Goal: Book appointment/travel/reservation

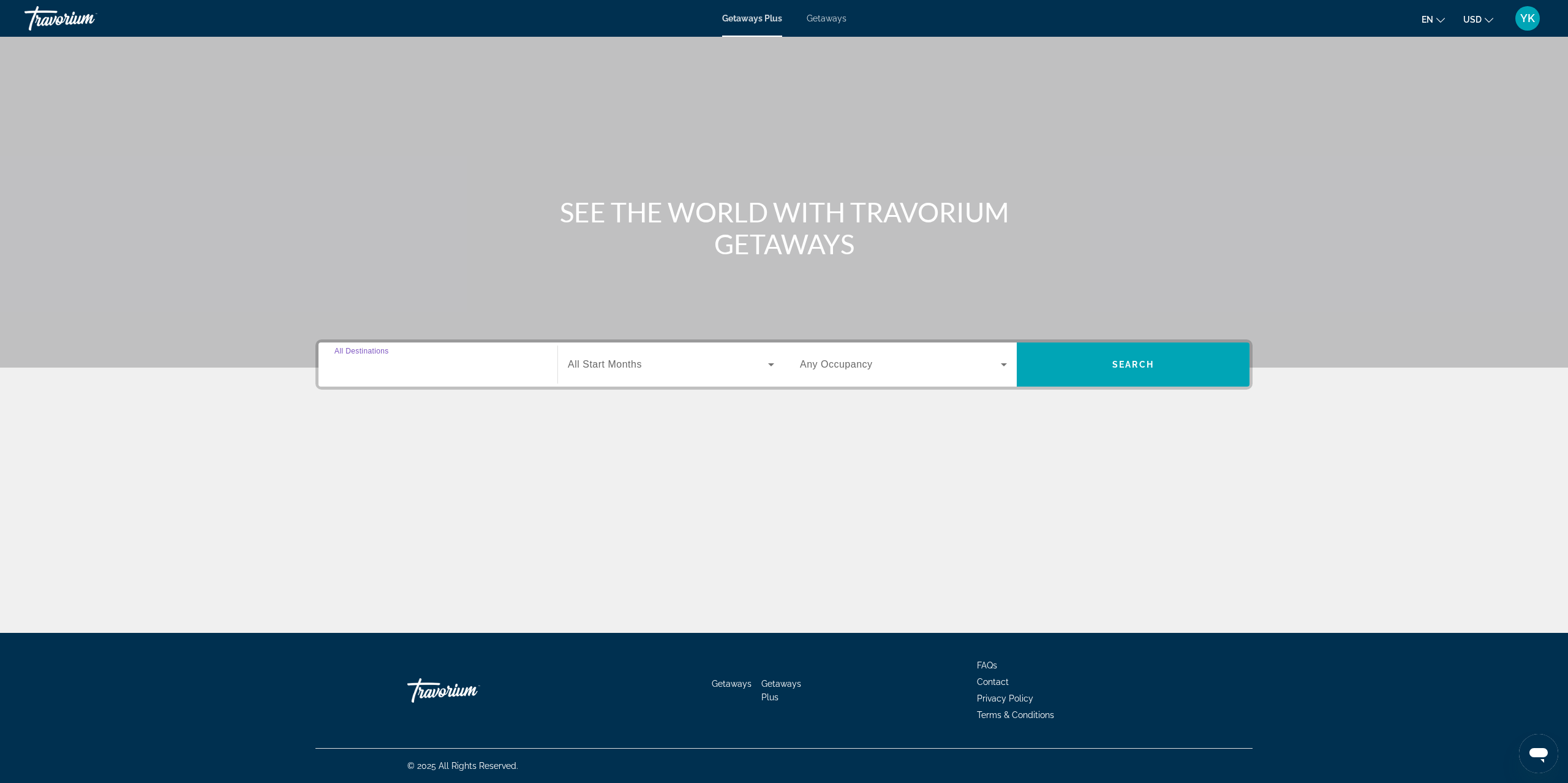
click at [407, 359] on input "Destination All Destinations" at bounding box center [439, 365] width 207 height 14
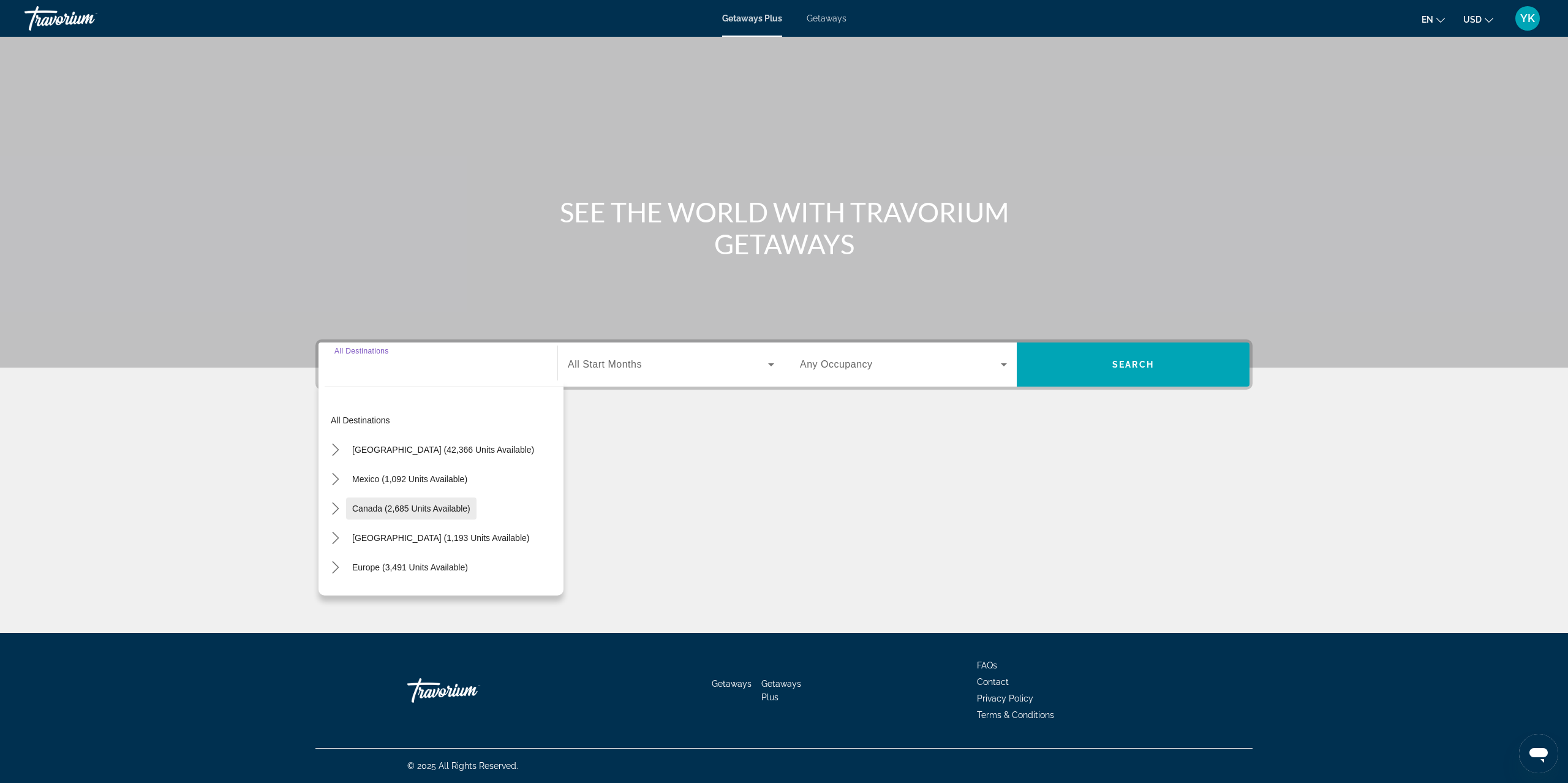
scroll to position [82, 0]
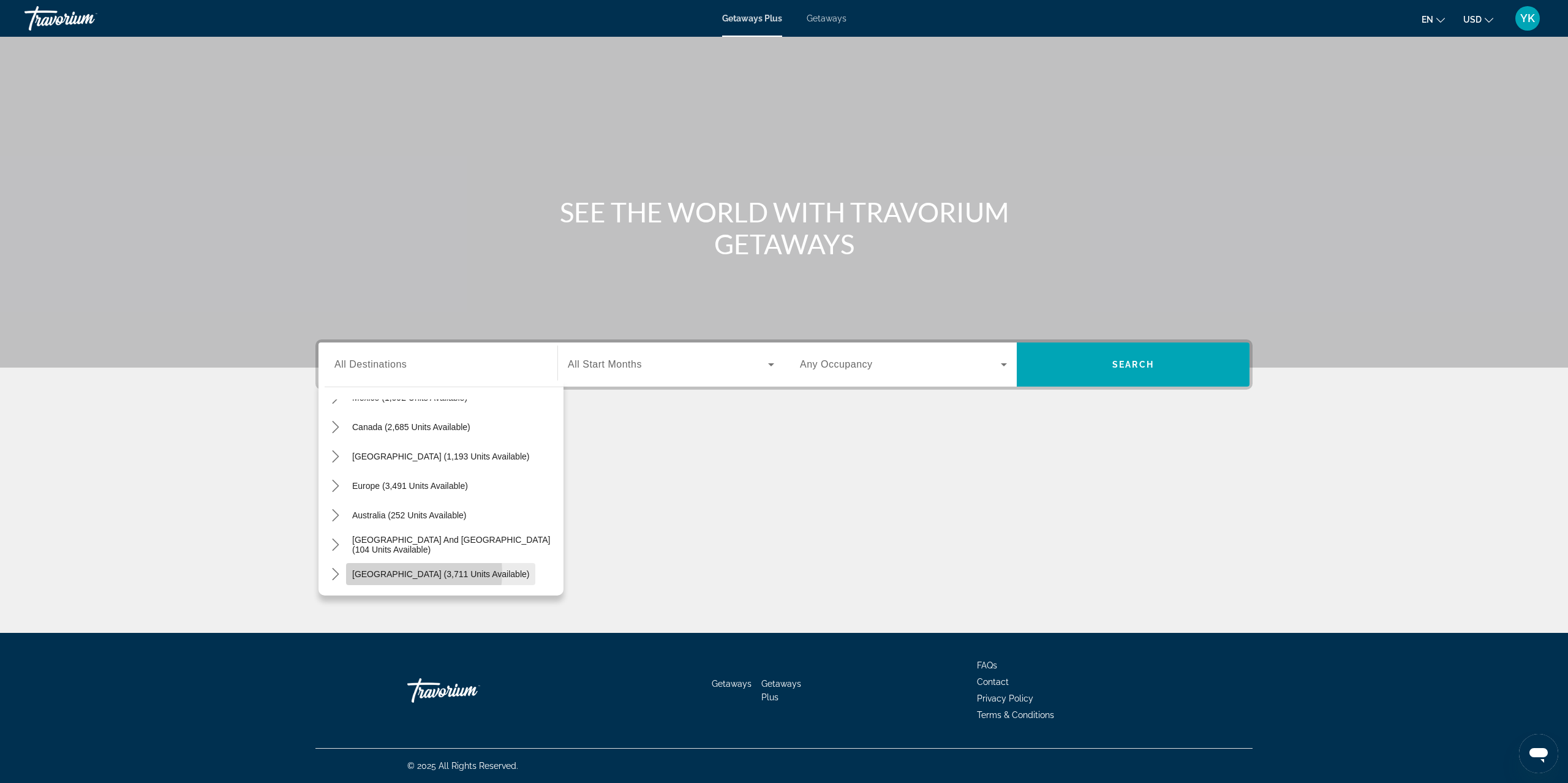
click at [397, 572] on span "[GEOGRAPHIC_DATA] (3,711 units available)" at bounding box center [441, 575] width 177 height 10
type input "**********"
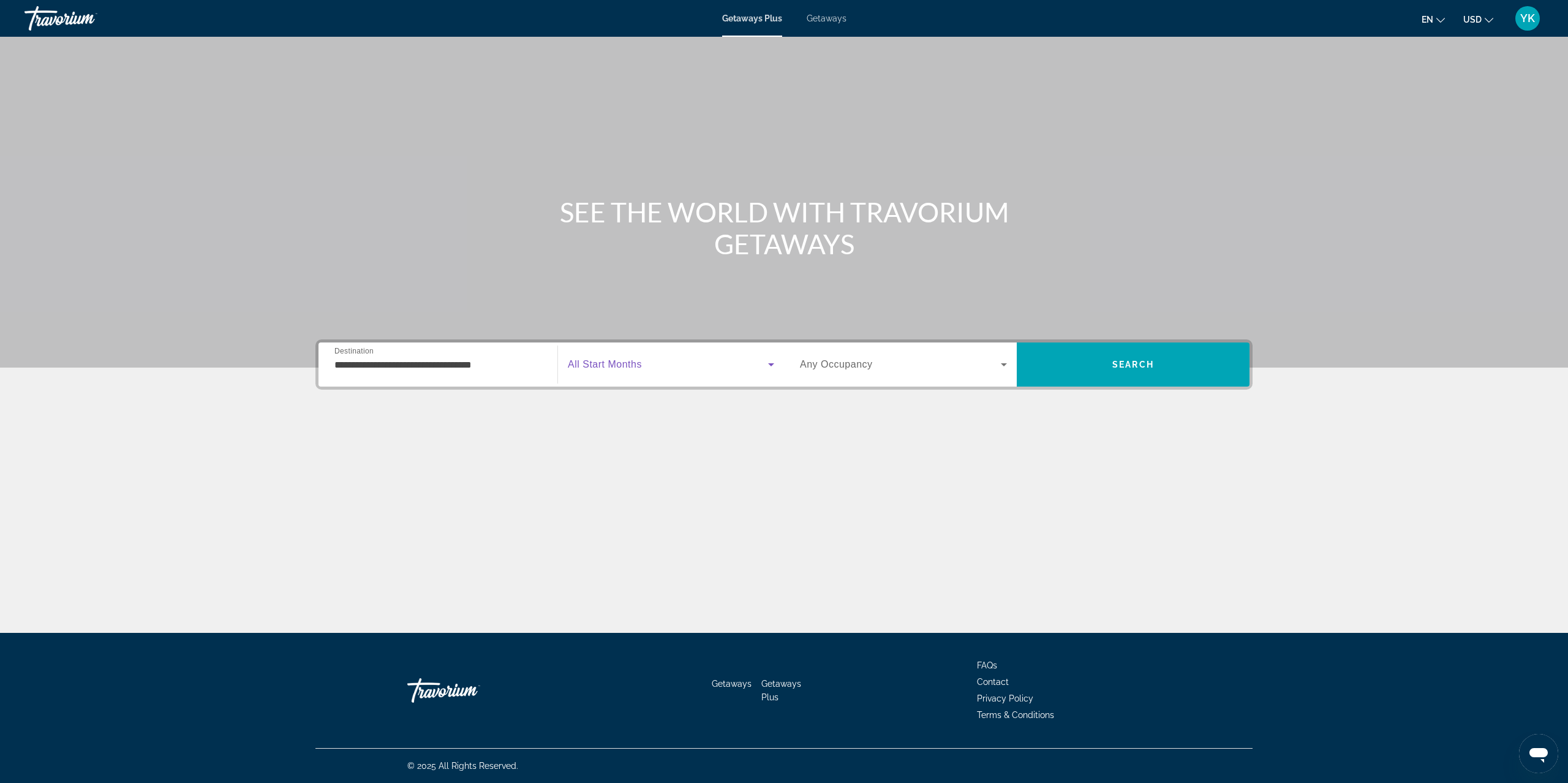
click at [673, 368] on span "Search widget" at bounding box center [668, 364] width 201 height 14
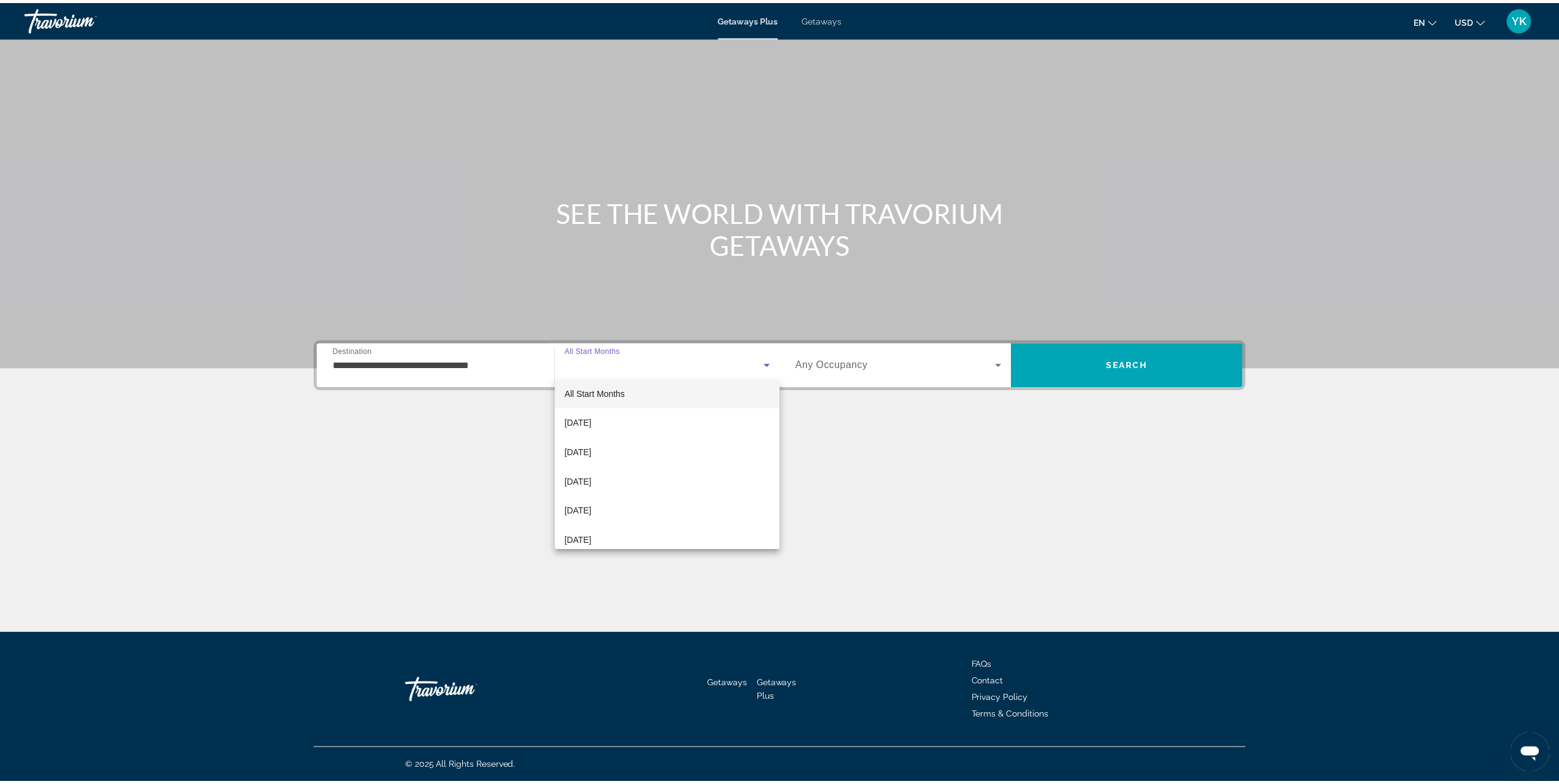
scroll to position [0, 0]
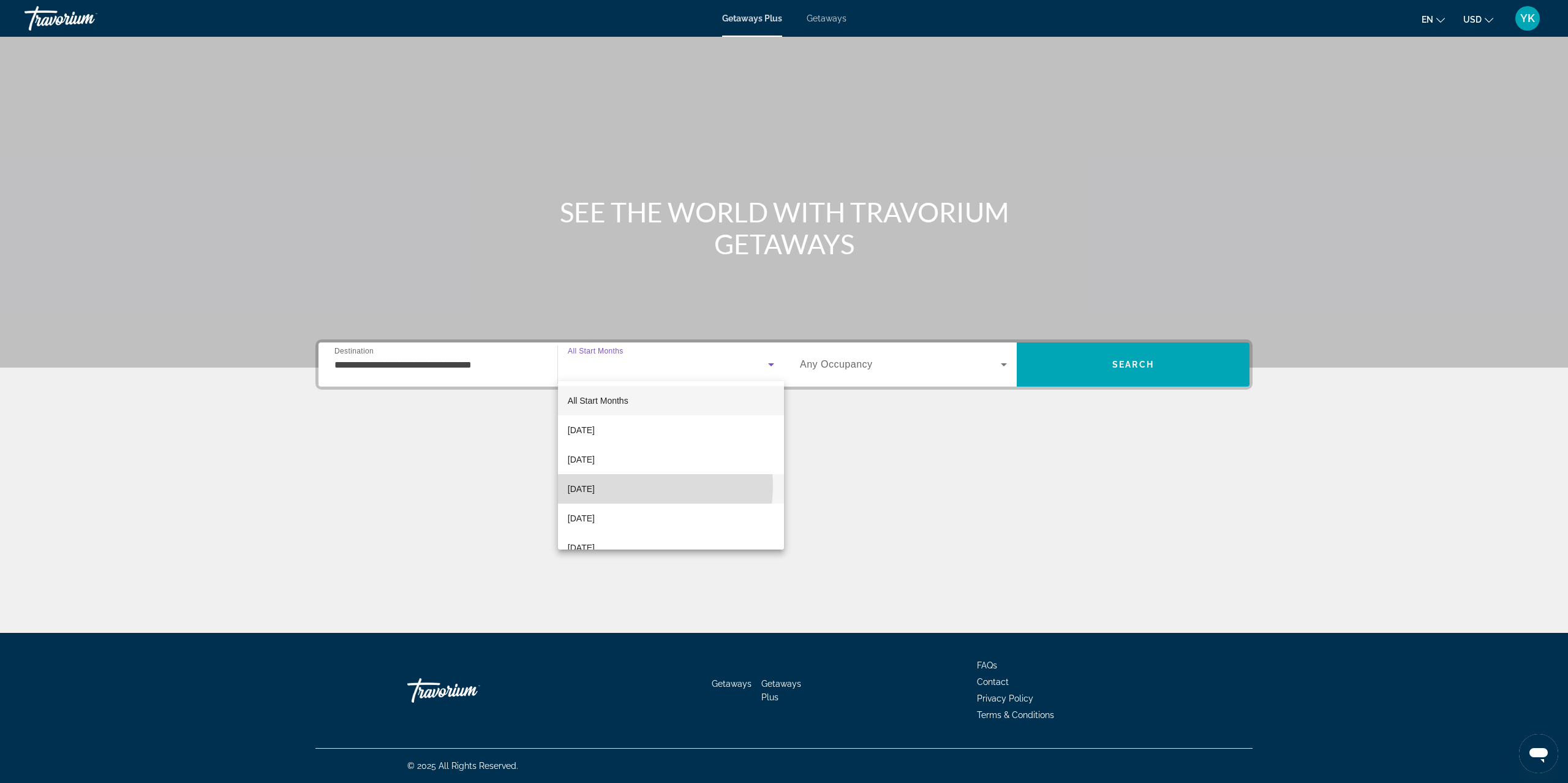
click at [645, 486] on mat-option "[DATE]" at bounding box center [671, 489] width 226 height 30
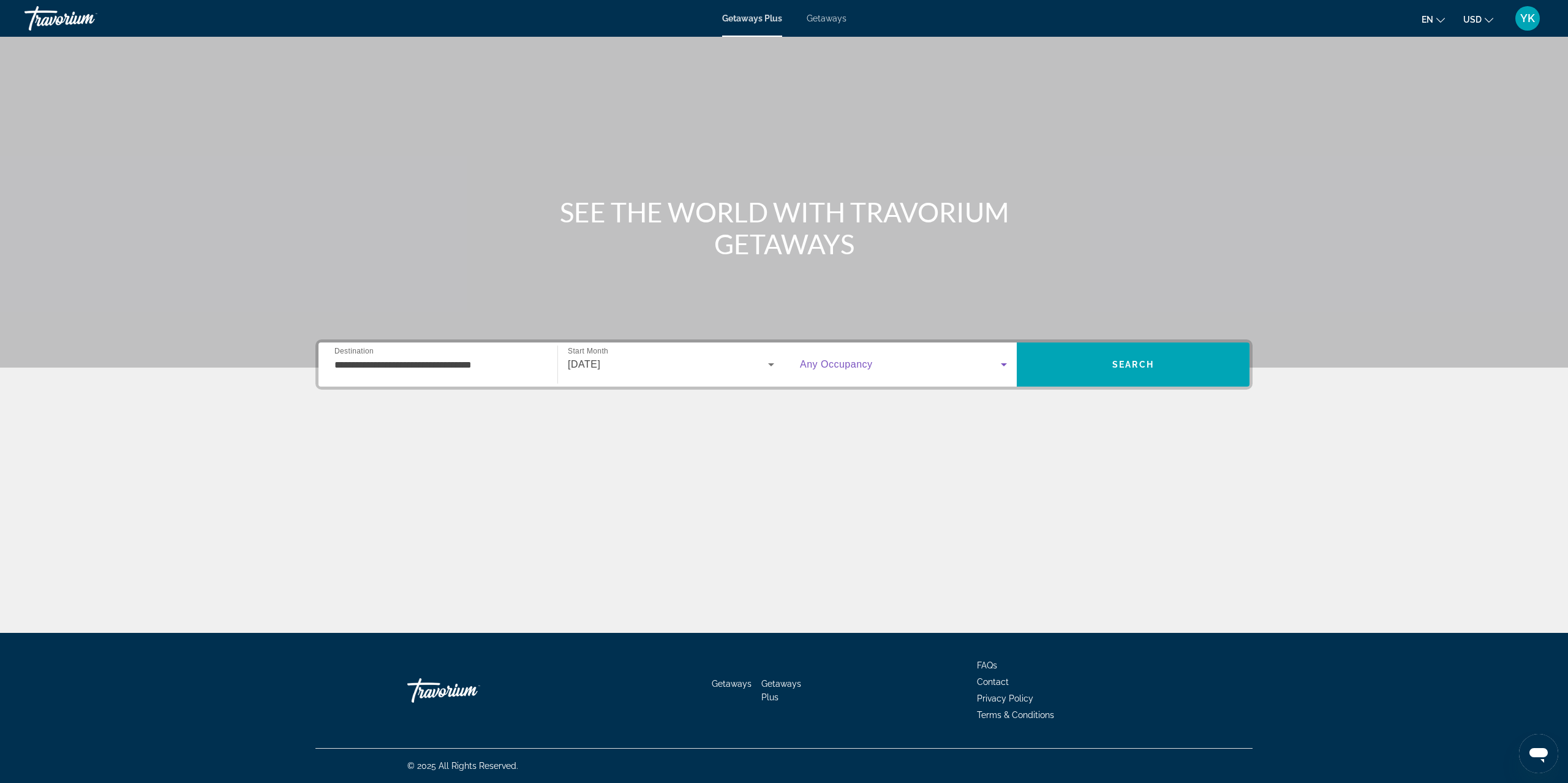
click at [886, 358] on span "Search widget" at bounding box center [900, 364] width 201 height 14
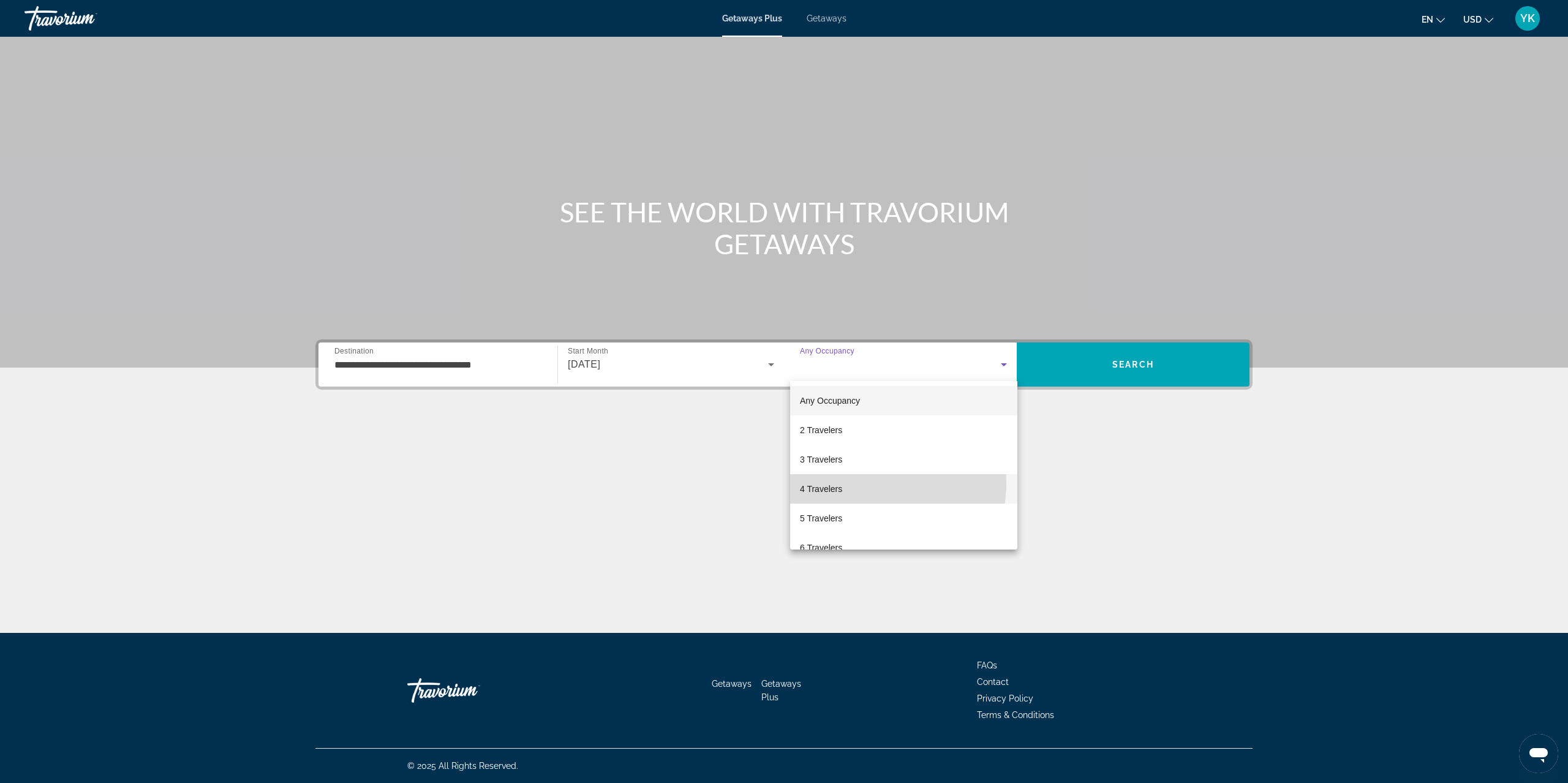
click at [833, 482] on span "4 Travelers" at bounding box center [821, 489] width 42 height 14
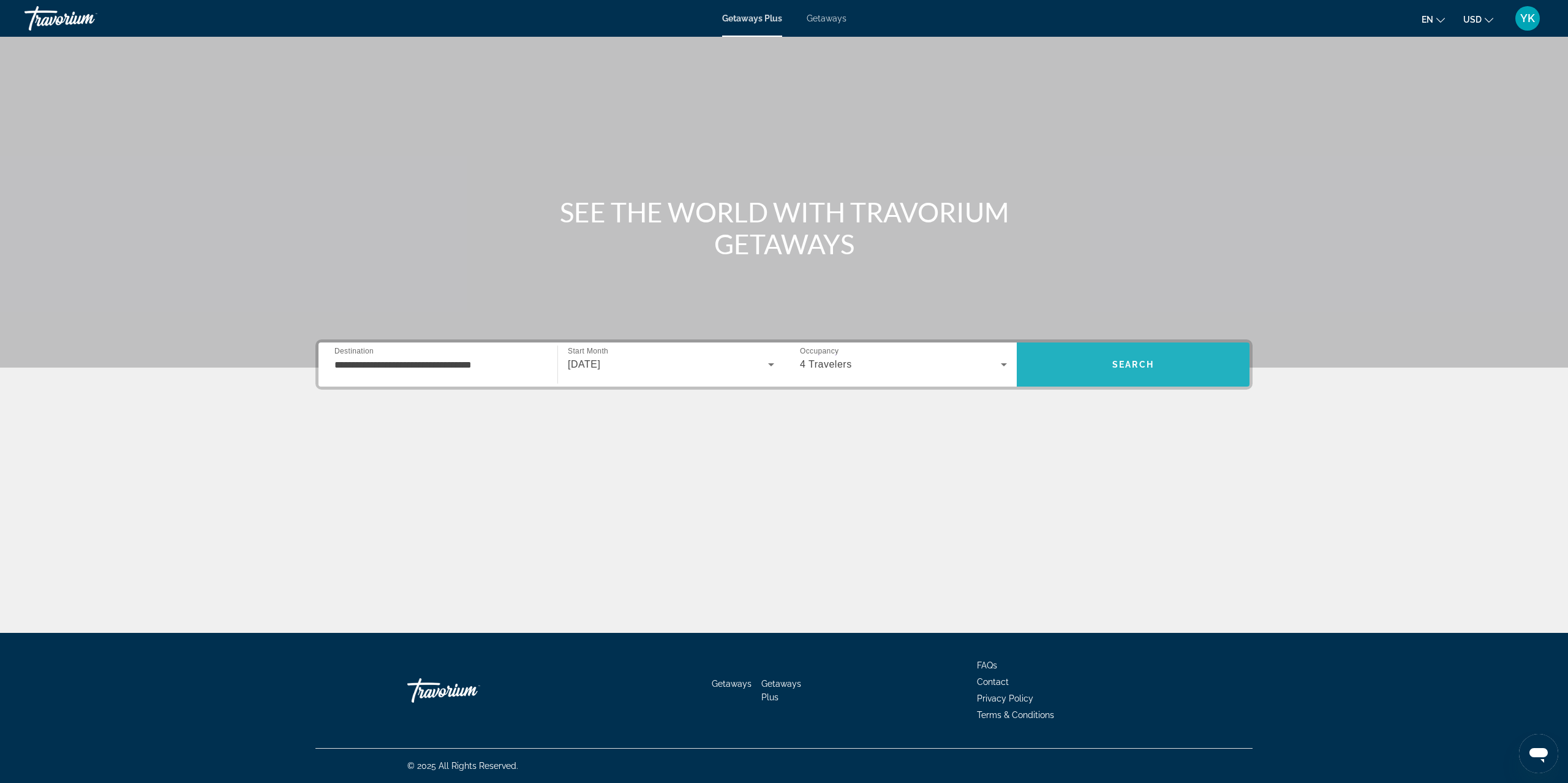
click at [1118, 366] on span "Search" at bounding box center [1133, 365] width 42 height 10
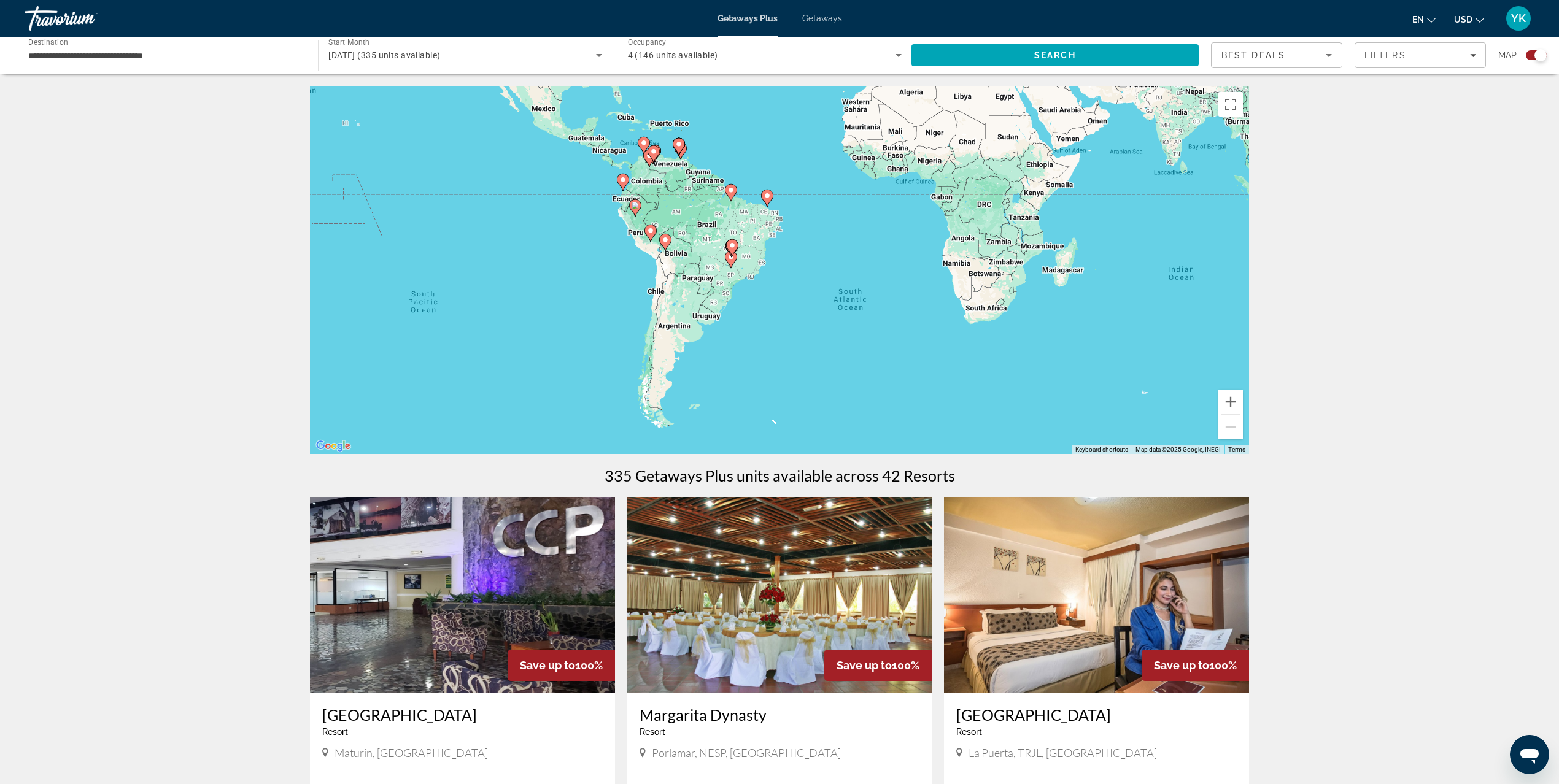
drag, startPoint x: 669, startPoint y: 344, endPoint x: 686, endPoint y: 157, distance: 187.8
click at [686, 157] on gmp-advanced-marker "Main content" at bounding box center [680, 152] width 12 height 19
click at [1233, 398] on button "Zoom in" at bounding box center [1230, 402] width 25 height 25
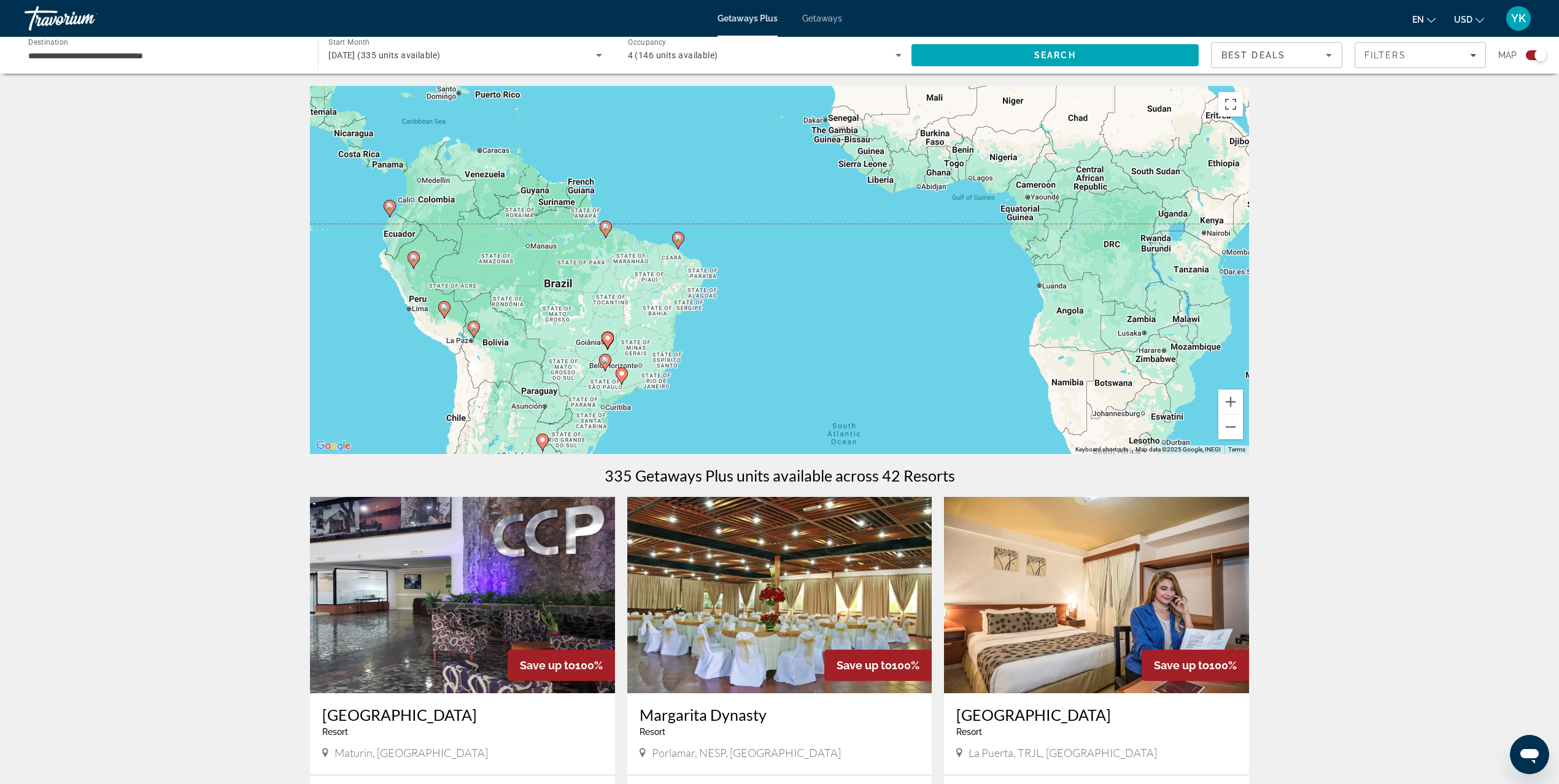
drag, startPoint x: 799, startPoint y: 253, endPoint x: 722, endPoint y: 357, distance: 129.4
click at [722, 357] on div "To activate drag with keyboard, press Alt + Enter. Once in keyboard drag state,…" at bounding box center [779, 270] width 939 height 369
click at [1226, 405] on button "Zoom in" at bounding box center [1230, 402] width 25 height 25
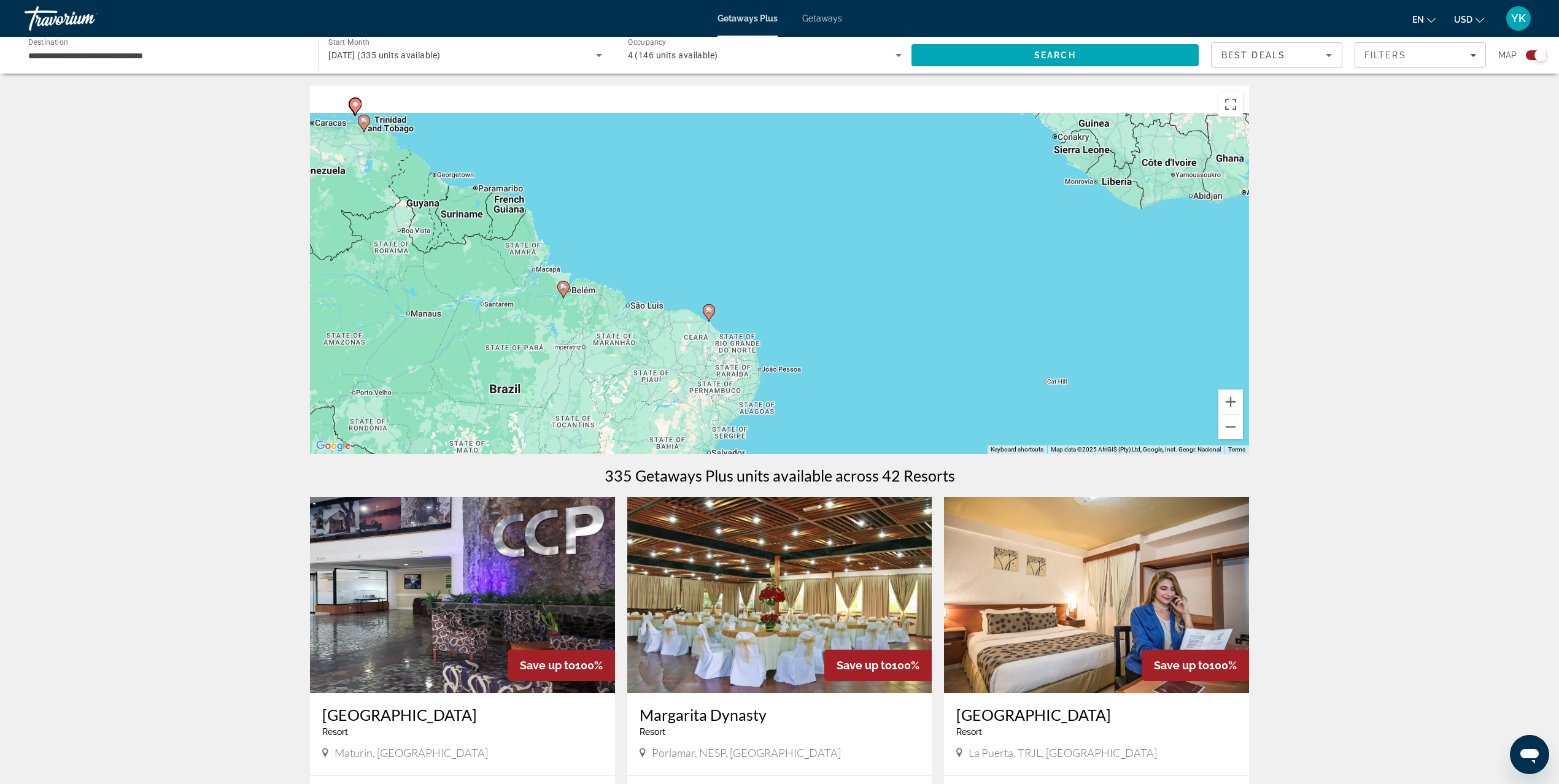
drag, startPoint x: 708, startPoint y: 260, endPoint x: 926, endPoint y: 375, distance: 246.5
click at [926, 375] on div "To activate drag with keyboard, press Alt + Enter. Once in keyboard drag state,…" at bounding box center [779, 270] width 939 height 369
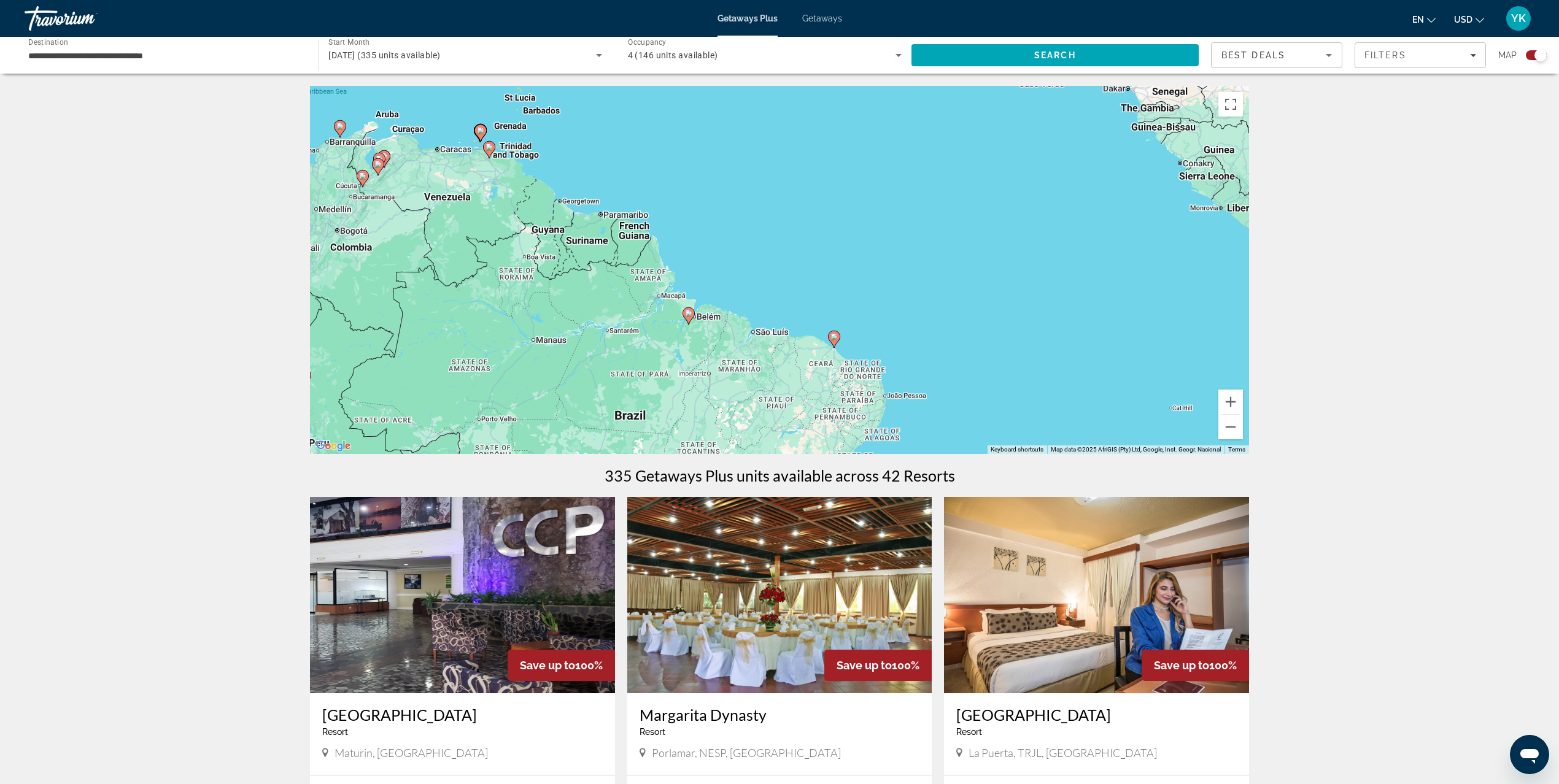
click at [686, 317] on image "Main content" at bounding box center [689, 313] width 8 height 8
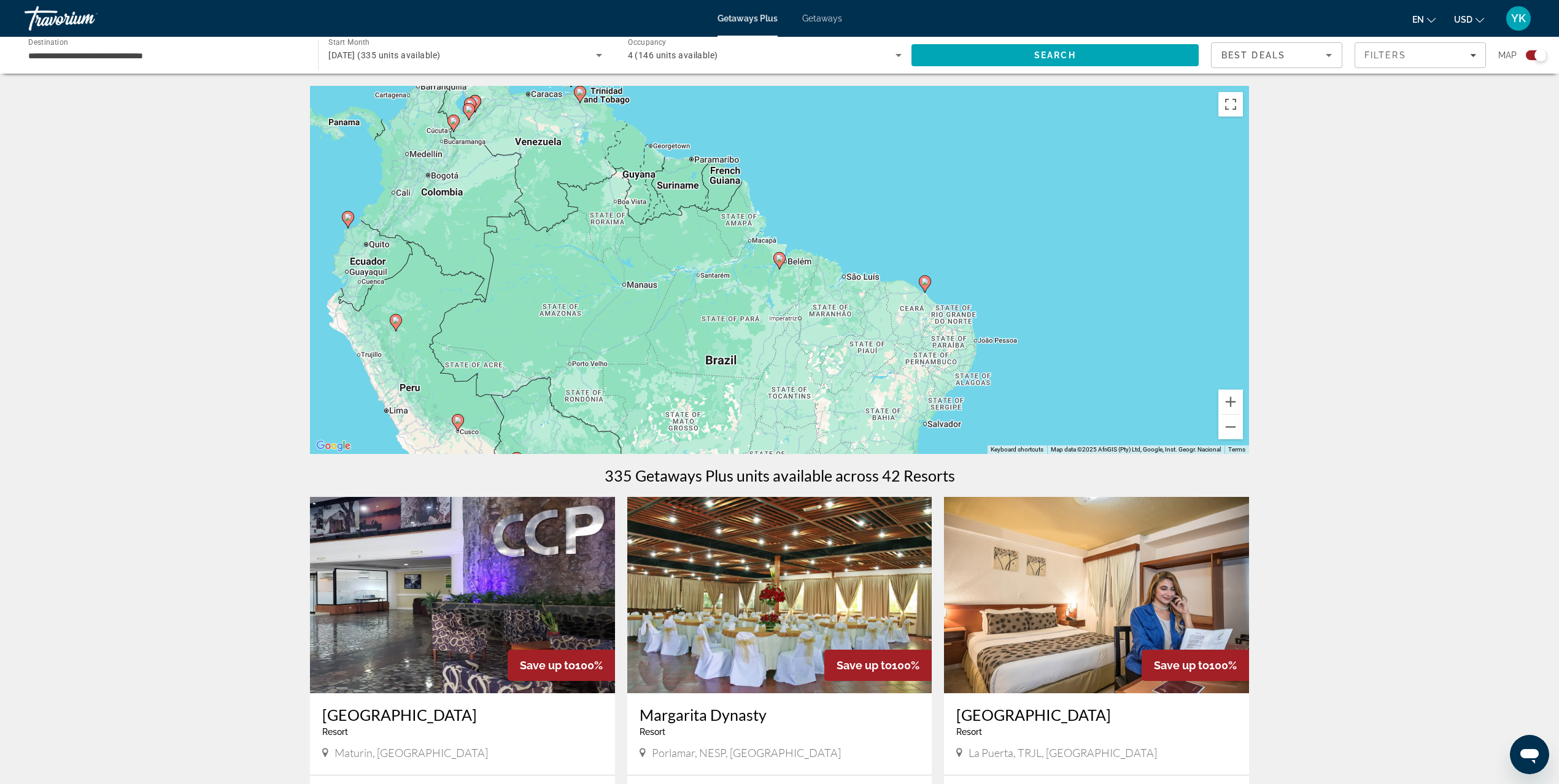
click at [784, 258] on icon "Main content" at bounding box center [779, 260] width 11 height 16
type input "**********"
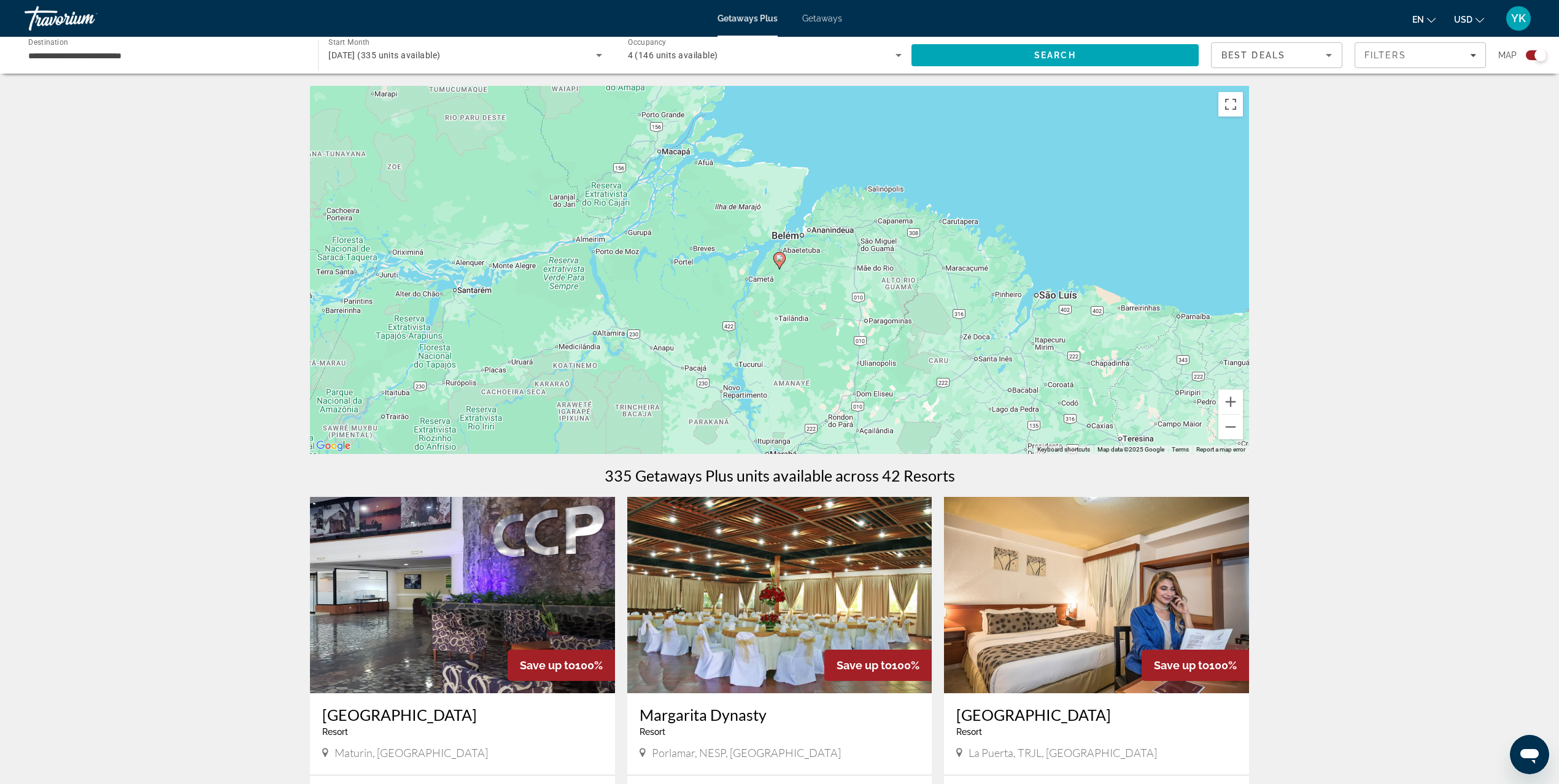
click at [780, 266] on icon "Main content" at bounding box center [779, 260] width 11 height 16
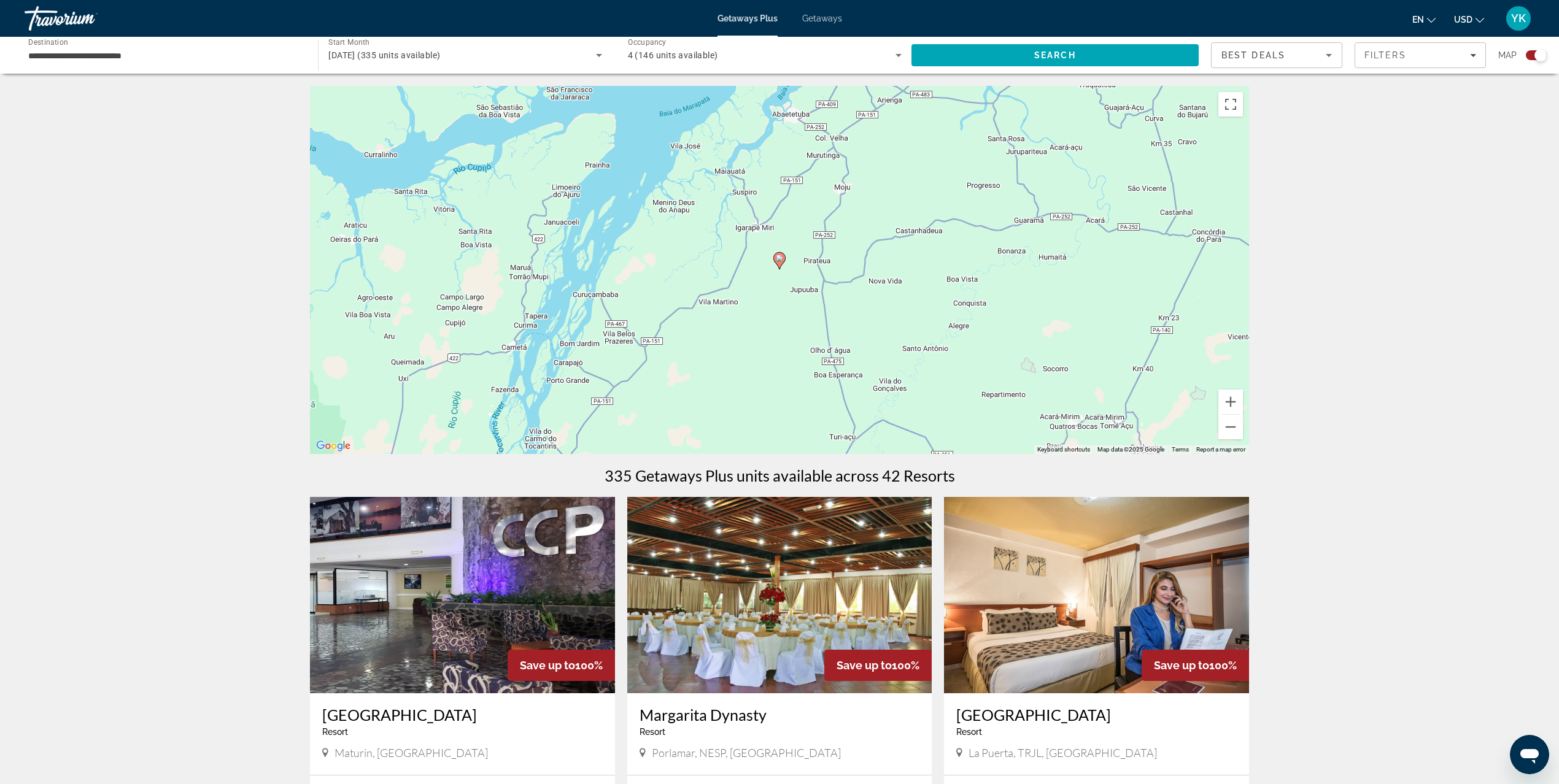
click at [781, 263] on icon "Main content" at bounding box center [779, 260] width 11 height 16
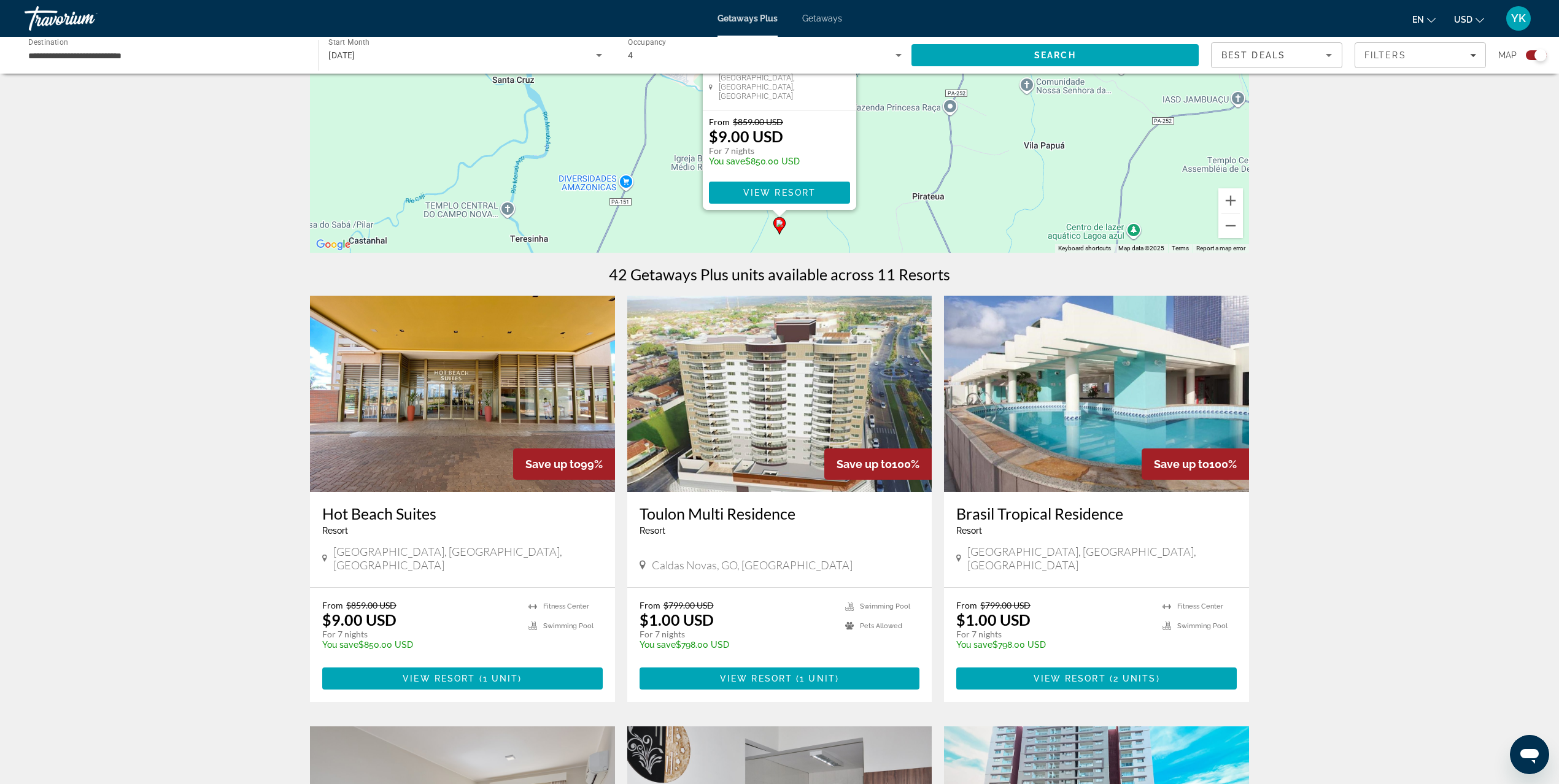
scroll to position [163, 0]
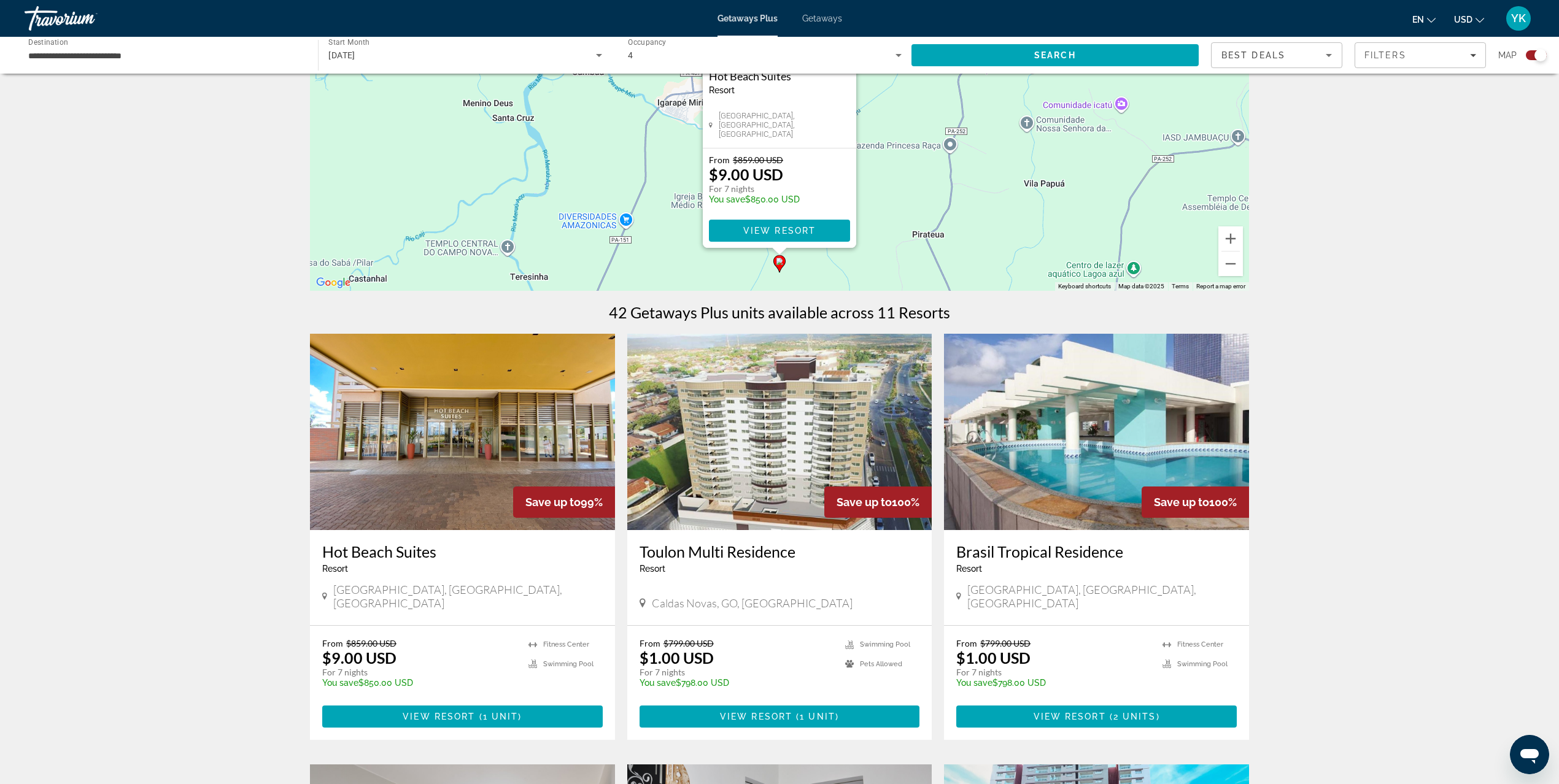
click at [1133, 438] on img "Main content" at bounding box center [1097, 432] width 305 height 197
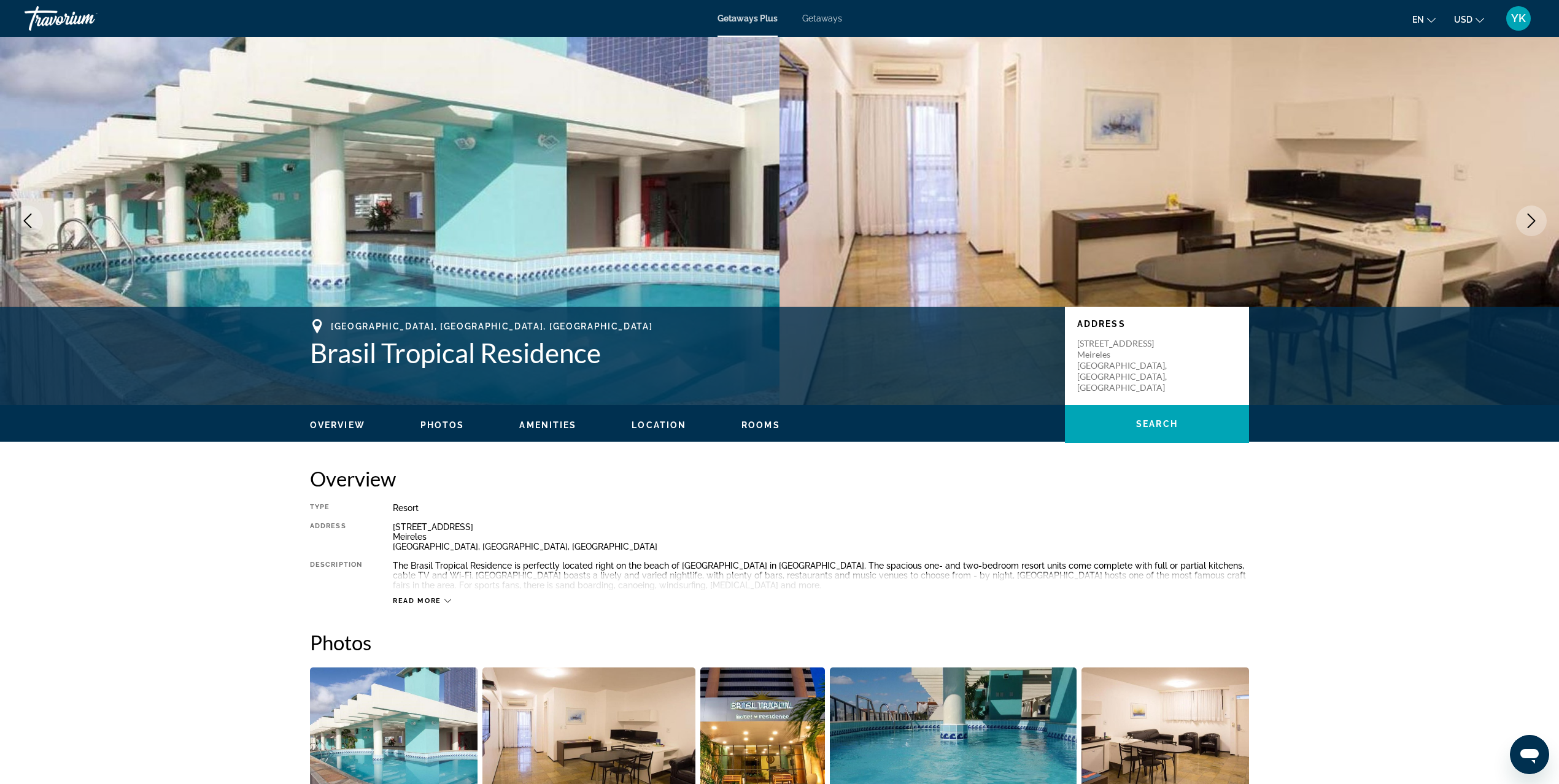
click at [445, 600] on icon "Main content" at bounding box center [448, 601] width 7 height 7
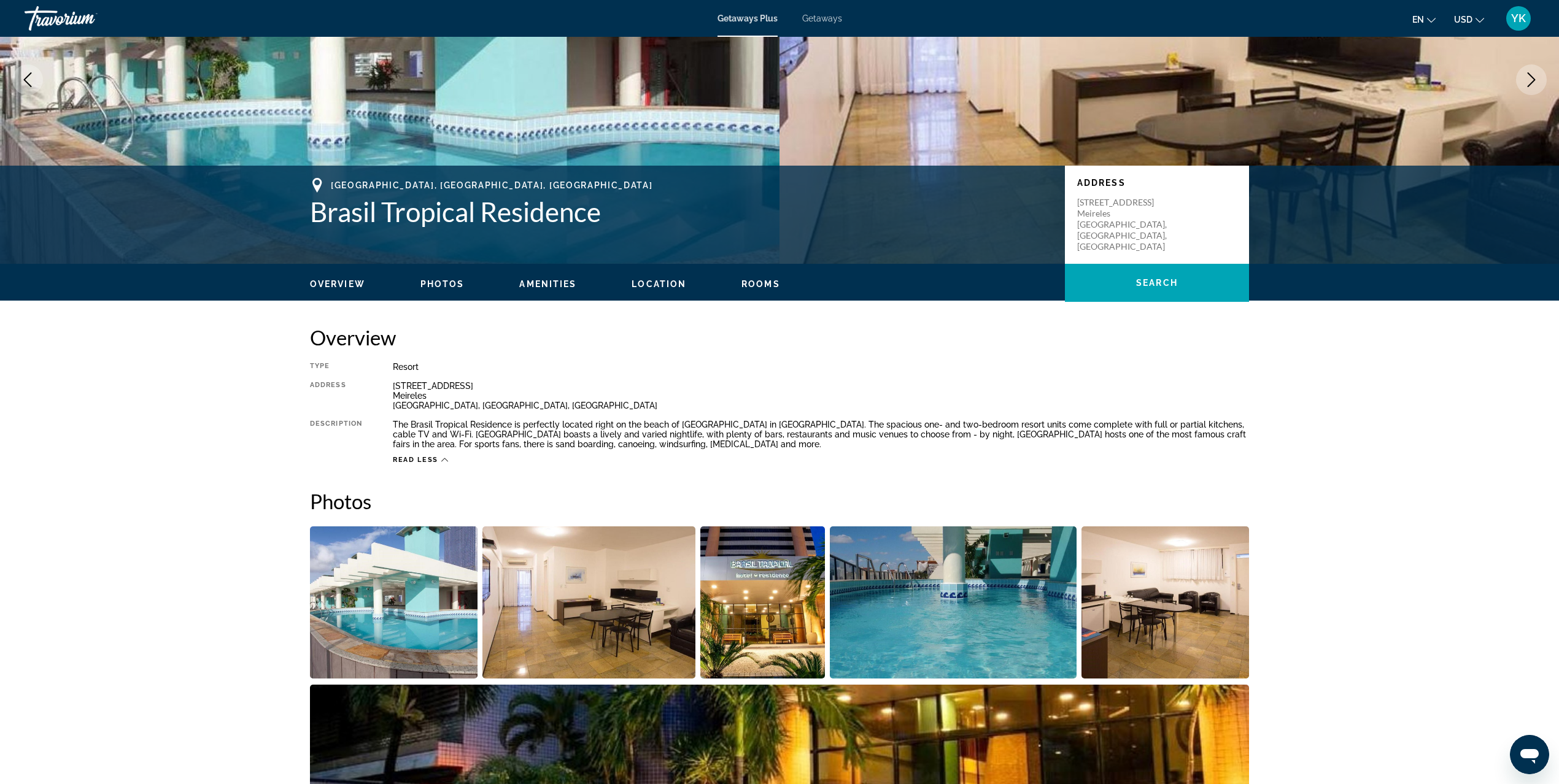
scroll to position [163, 0]
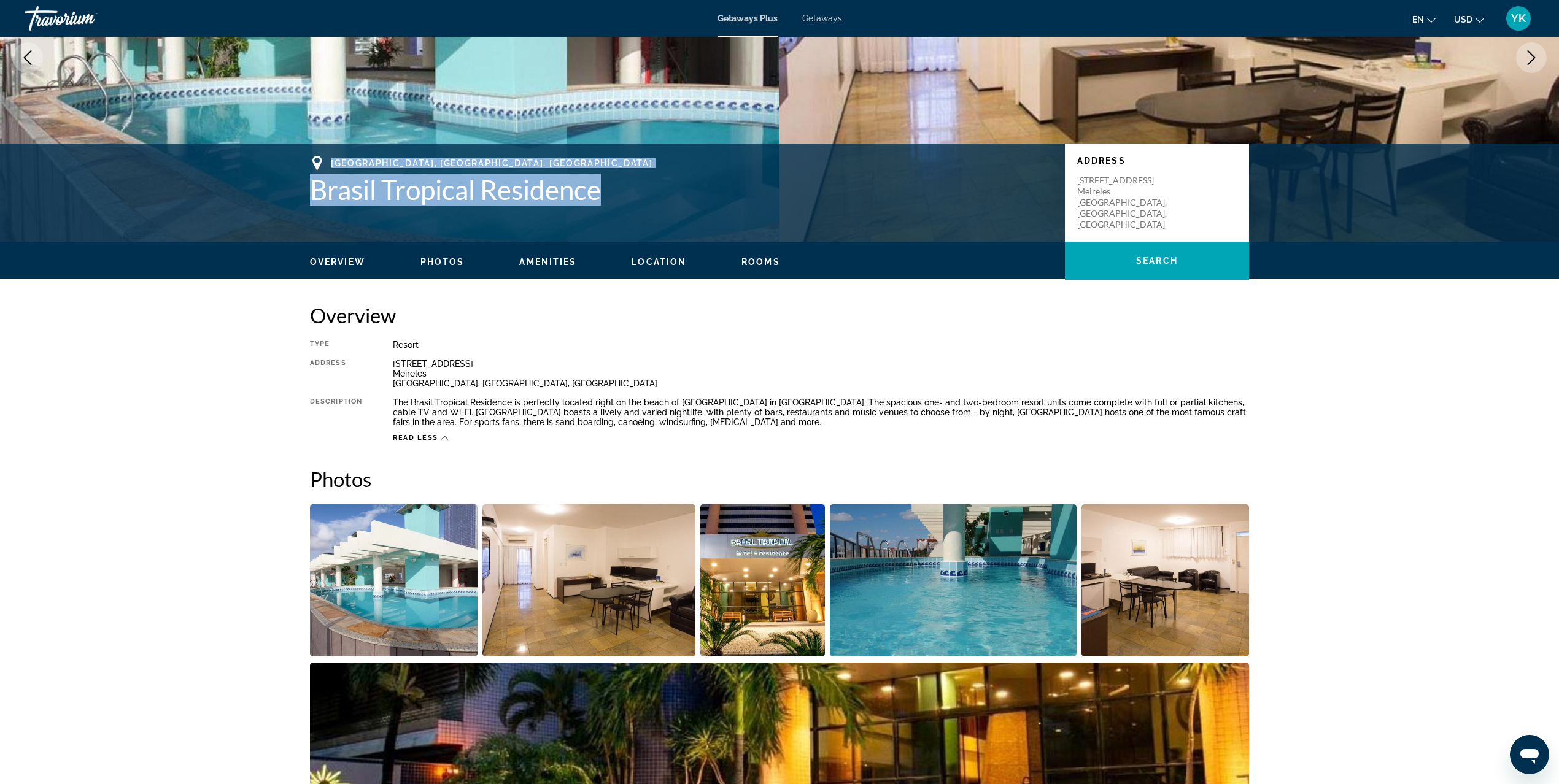
drag, startPoint x: 332, startPoint y: 157, endPoint x: 601, endPoint y: 199, distance: 272.3
click at [601, 199] on div "[GEOGRAPHIC_DATA], [GEOGRAPHIC_DATA], [DEMOGRAPHIC_DATA] Brasil Tropical Reside…" at bounding box center [681, 180] width 742 height 49
copy div "[GEOGRAPHIC_DATA], [GEOGRAPHIC_DATA], [DEMOGRAPHIC_DATA] Brasil Tropical Reside…"
